Goal: Transaction & Acquisition: Obtain resource

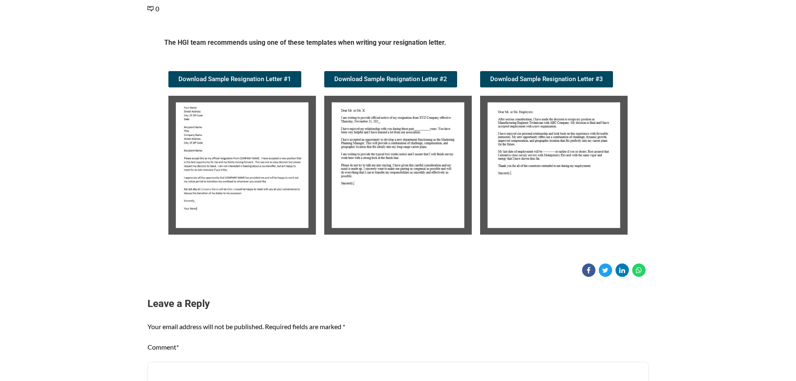
scroll to position [125, 0]
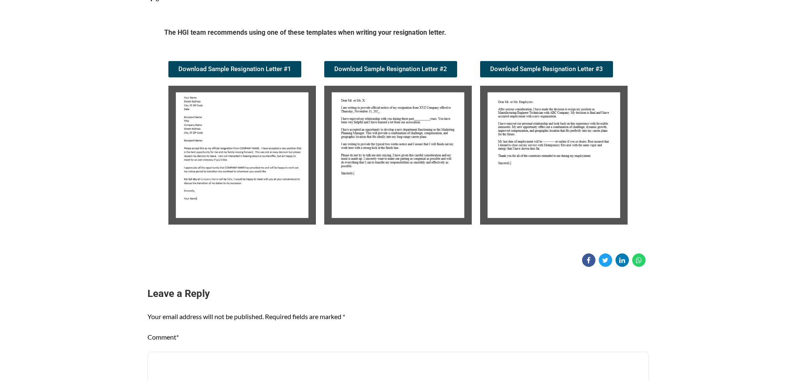
click at [192, 131] on img at bounding box center [242, 155] width 148 height 139
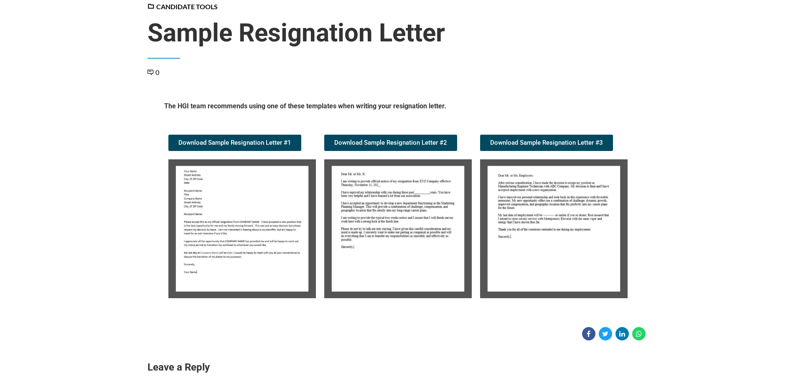
scroll to position [0, 0]
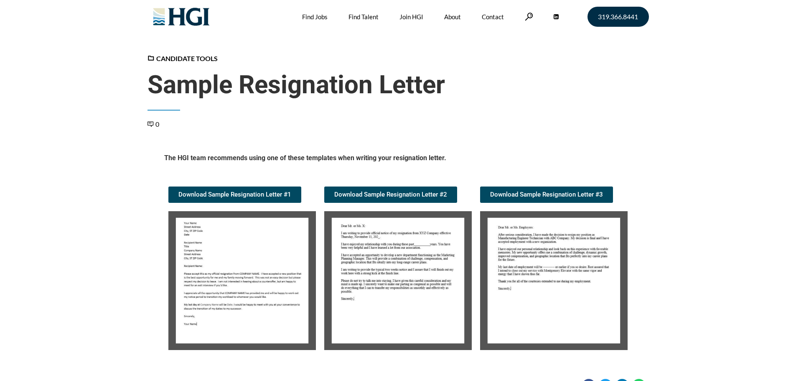
click at [536, 253] on img at bounding box center [554, 280] width 148 height 139
click at [539, 191] on span "Download Sample Resignation Letter #3" at bounding box center [546, 194] width 113 height 6
click at [272, 247] on img at bounding box center [242, 280] width 148 height 139
click at [275, 196] on span "Download Sample Resignation Letter #1" at bounding box center [235, 194] width 113 height 6
click at [385, 195] on span "Download Sample Resignation Letter #2" at bounding box center [390, 194] width 113 height 6
